Goal: Complete application form

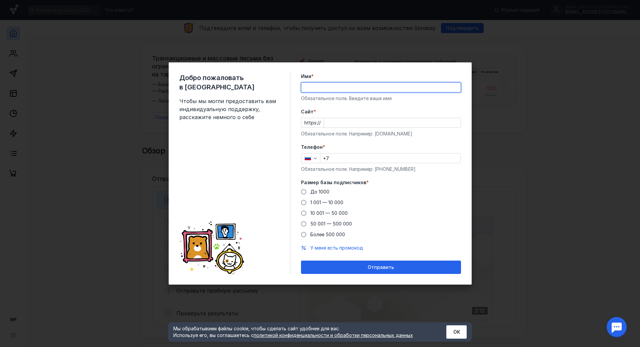
click at [317, 83] on input "Имя *" at bounding box center [380, 87] width 159 height 9
type input "[PERSON_NAME]"
click at [341, 118] on input "Cайт *" at bounding box center [392, 122] width 137 height 9
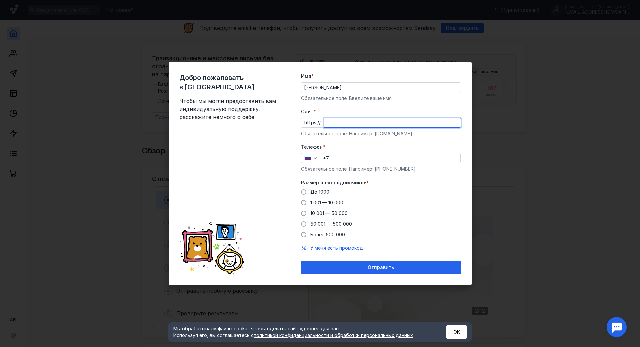
click at [594, 137] on div "Добро пожаловать в Sendsay Чтобы мы могли предоставить вам индивидуальную подде…" at bounding box center [320, 173] width 640 height 347
click at [458, 325] on button "ОК" at bounding box center [456, 331] width 20 height 13
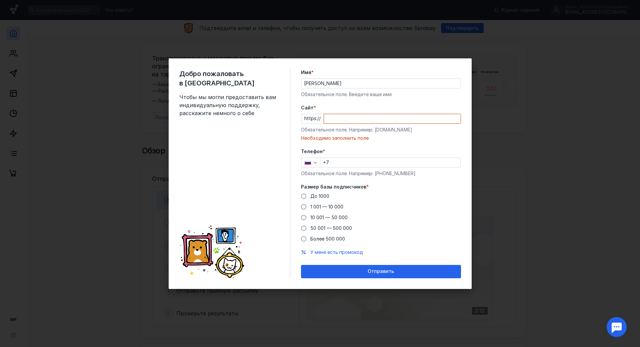
click at [522, 90] on div "Добро пожаловать в Sendsay Чтобы мы могли предоставить вам индивидуальную подде…" at bounding box center [320, 173] width 640 height 347
click at [415, 114] on input "Cайт *" at bounding box center [392, 118] width 137 height 9
click at [333, 158] on input "+7" at bounding box center [390, 162] width 140 height 9
type input "[PHONE_NUMBER]"
